Goal: Task Accomplishment & Management: Use online tool/utility

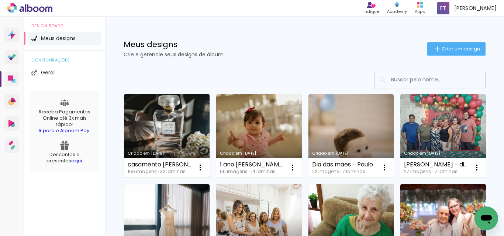
click at [169, 133] on link "Criado em [DATE]" at bounding box center [167, 135] width 86 height 83
